Goal: Transaction & Acquisition: Download file/media

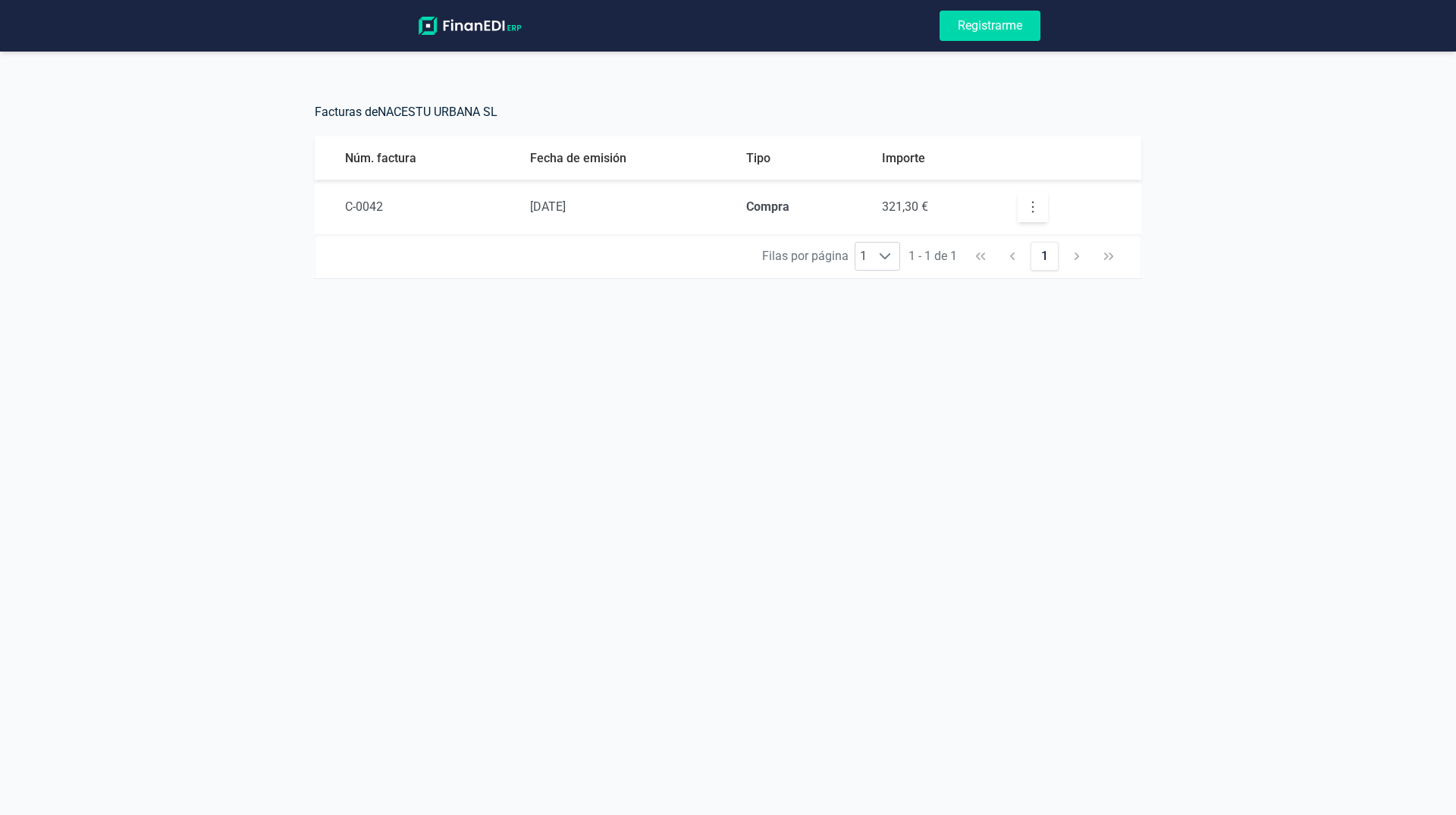
click at [1036, 205] on icon "button" at bounding box center [1032, 207] width 15 height 15
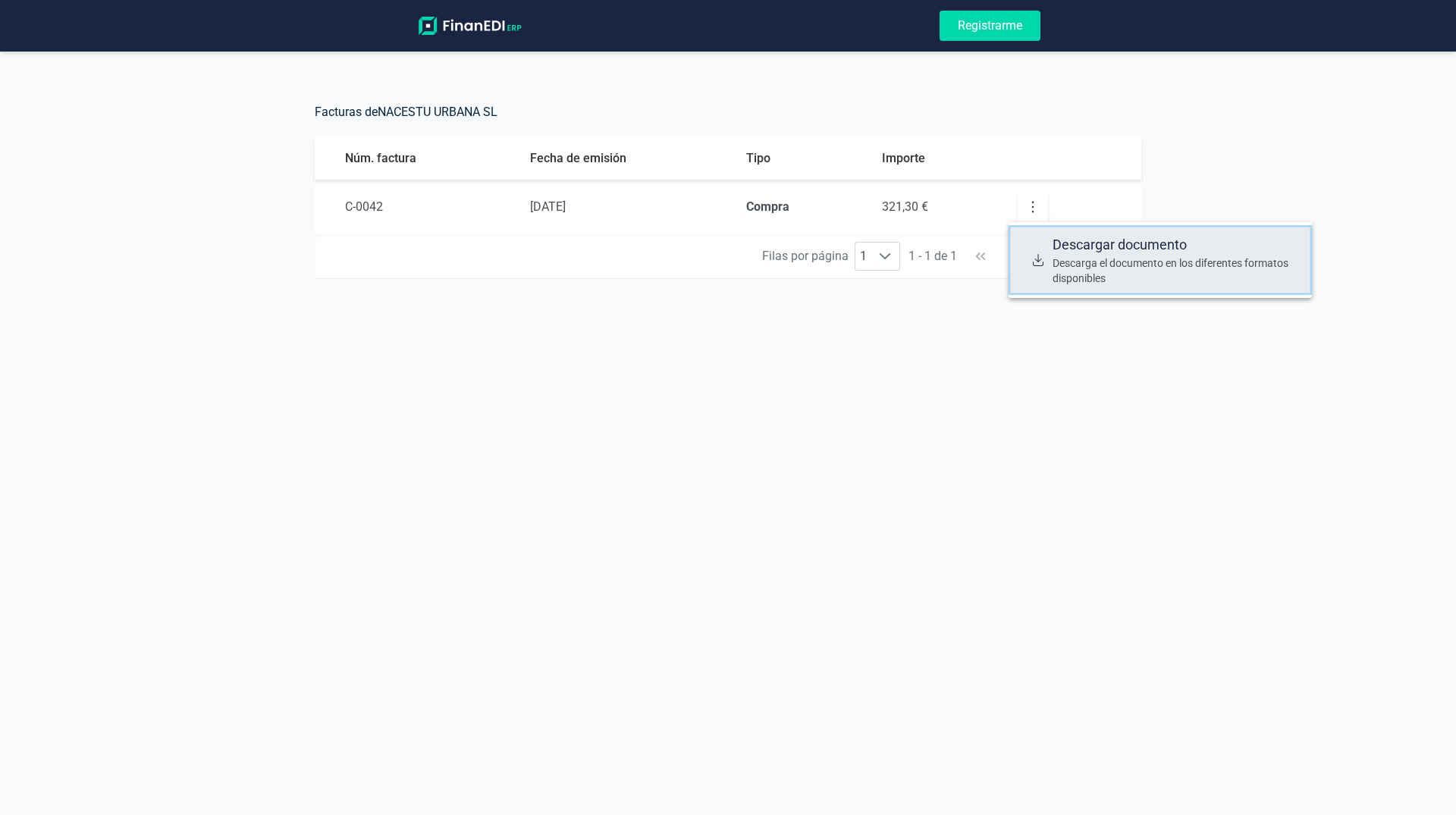
click at [1063, 247] on span "Descargar documento" at bounding box center [1176, 245] width 247 height 21
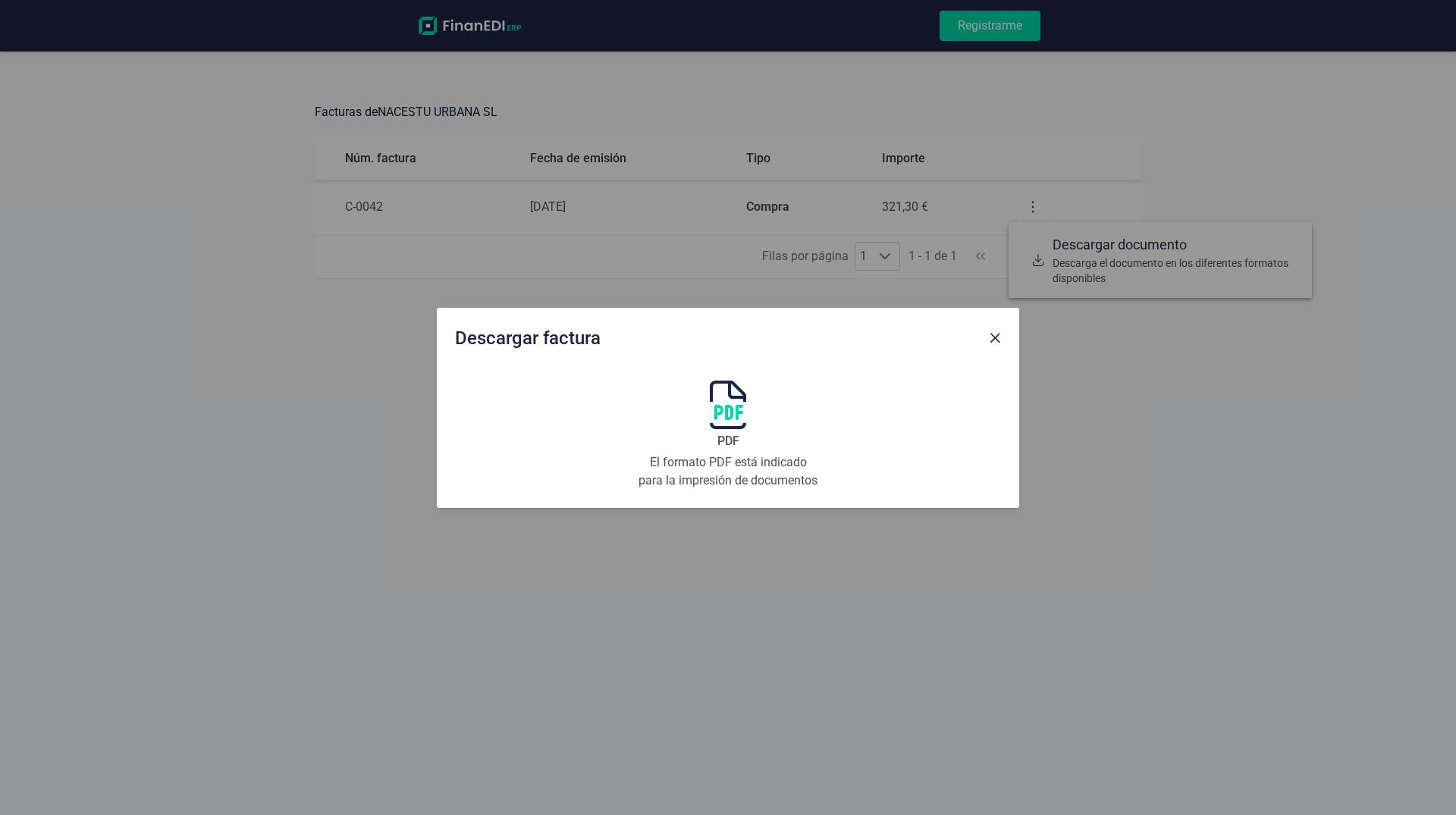
click at [733, 407] on img at bounding box center [728, 404] width 36 height 48
click at [132, 135] on div "Descargar factura PDF El formato PDF está indicado para la impresión de documen…" at bounding box center [728, 408] width 1456 height 815
click at [723, 417] on img at bounding box center [728, 404] width 36 height 48
click at [999, 342] on span "Close" at bounding box center [994, 338] width 12 height 12
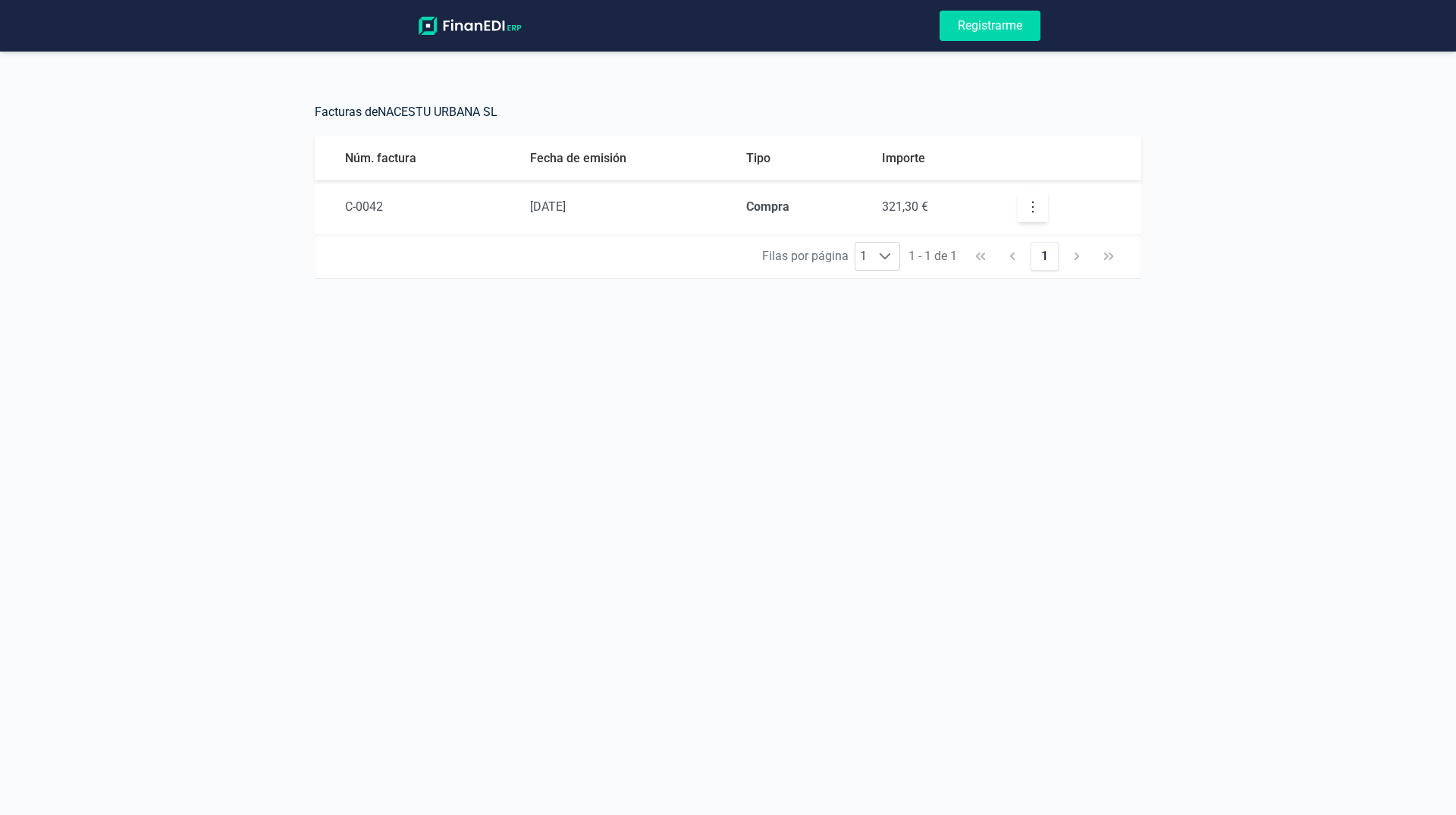
click at [326, 209] on td "C-0042" at bounding box center [416, 207] width 203 height 55
click at [969, 197] on td "321,30 €" at bounding box center [937, 207] width 136 height 55
click at [739, 203] on td "Compra" at bounding box center [801, 207] width 136 height 55
click at [533, 212] on span "[DATE]" at bounding box center [548, 207] width 36 height 14
click at [1041, 216] on button "button" at bounding box center [1033, 207] width 30 height 30
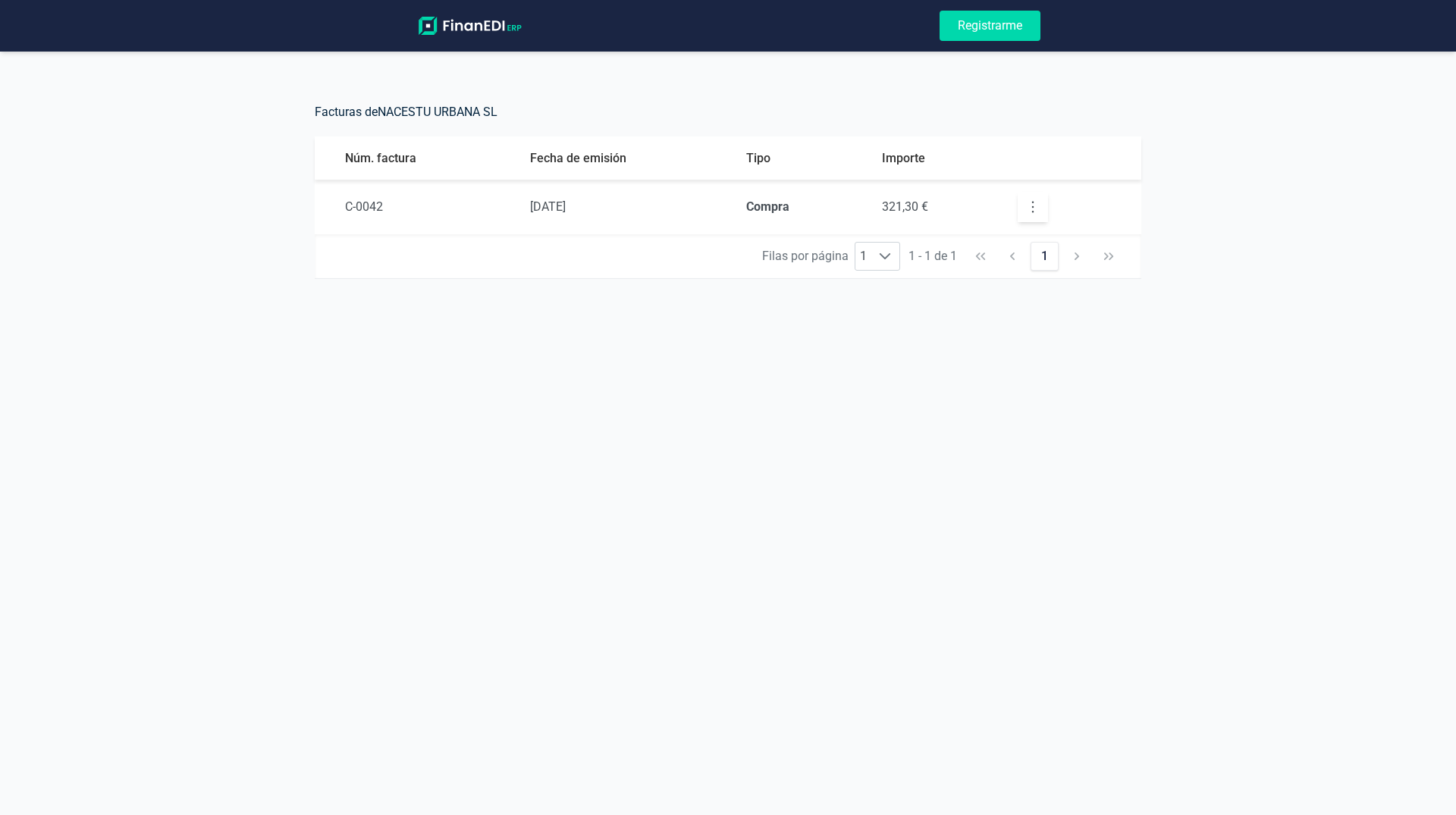
click at [1039, 205] on icon "button" at bounding box center [1032, 207] width 15 height 15
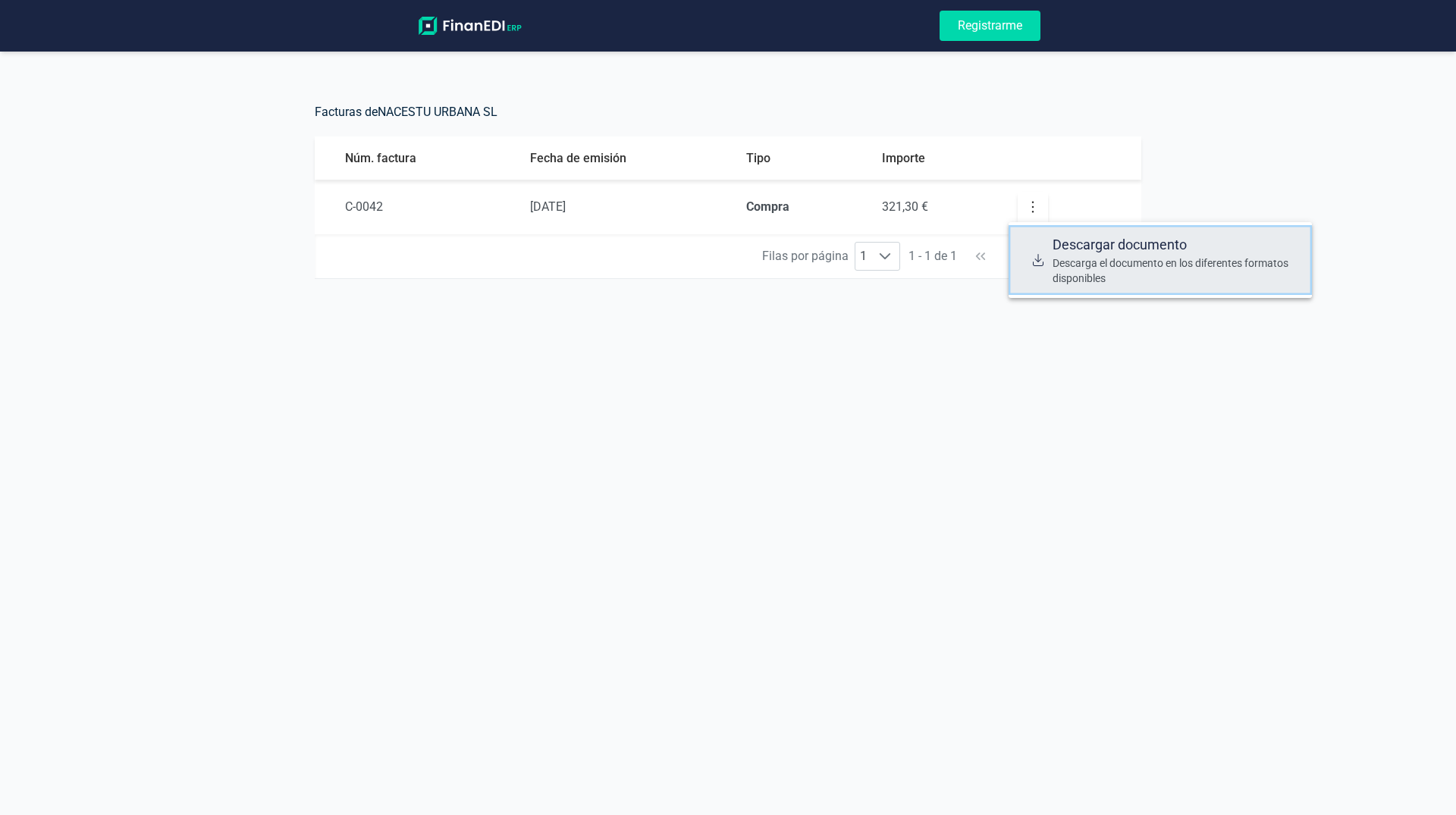
click at [1057, 260] on span "Descarga el documento en los diferentes formatos disponibles" at bounding box center [1176, 270] width 247 height 30
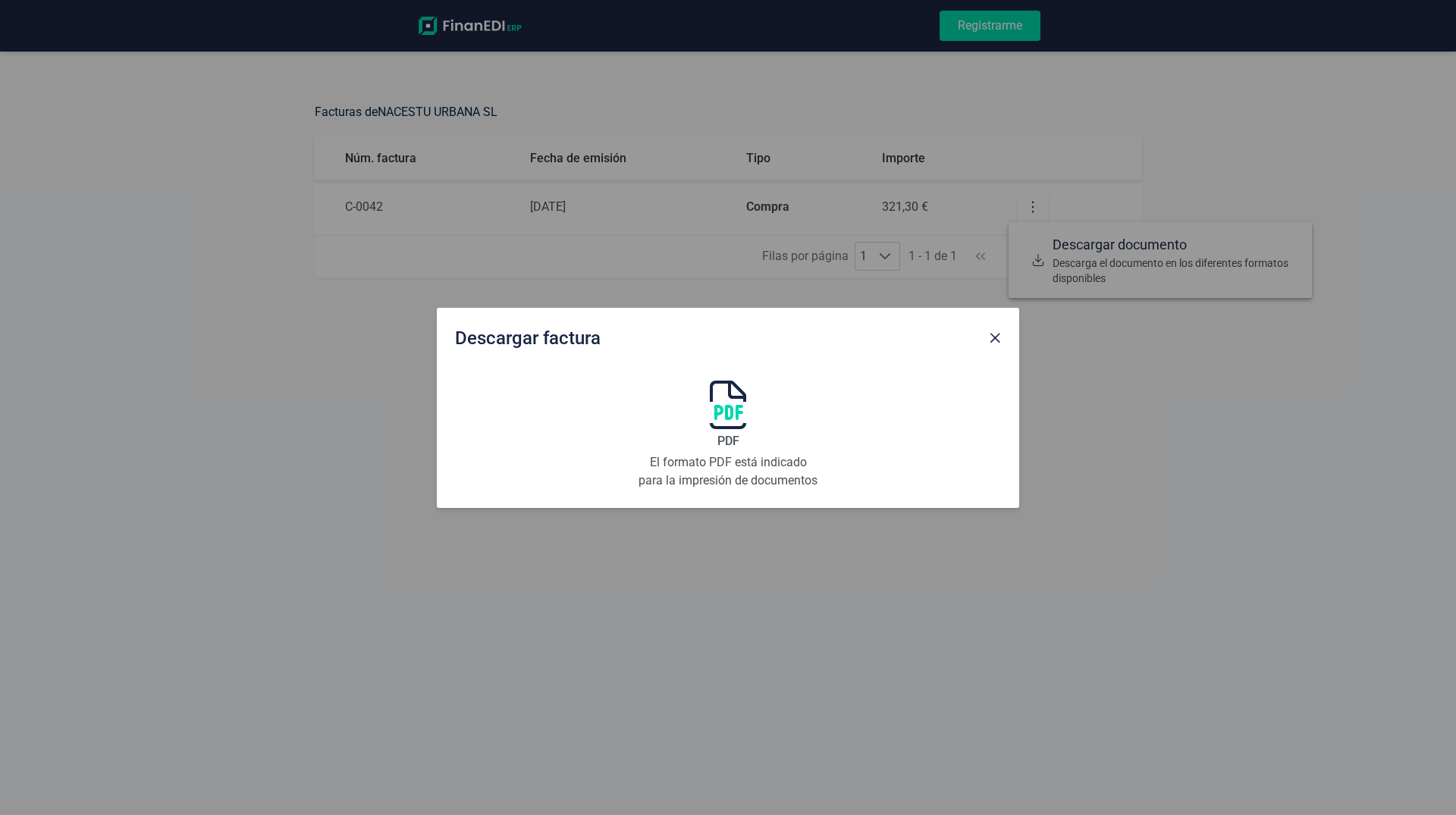
click at [724, 411] on img at bounding box center [728, 404] width 36 height 48
